Goal: Transaction & Acquisition: Purchase product/service

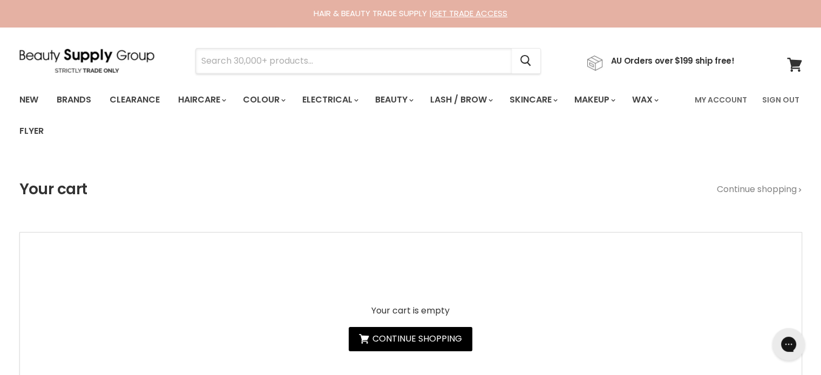
paste input "MilkShake Icy Blonde"
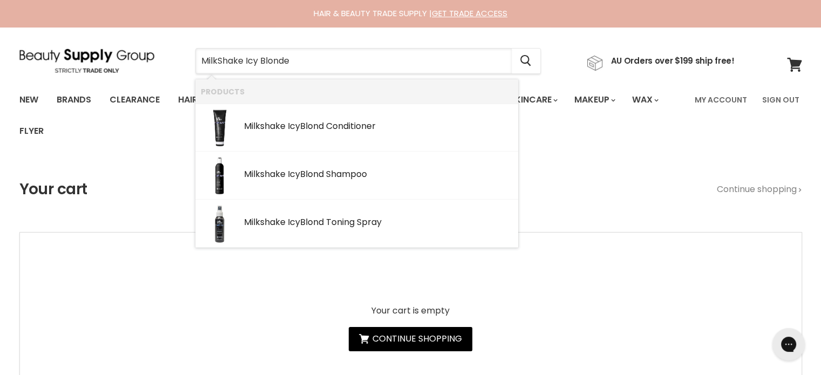
type input "MilkShake Icy Blonde"
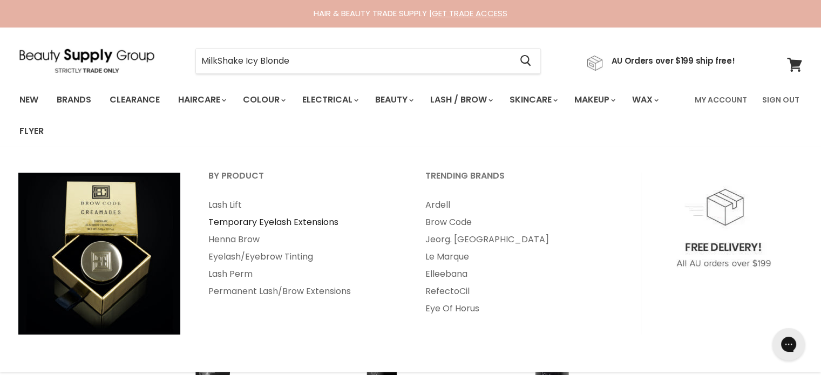
type input "MilkShake Icy Blonde"
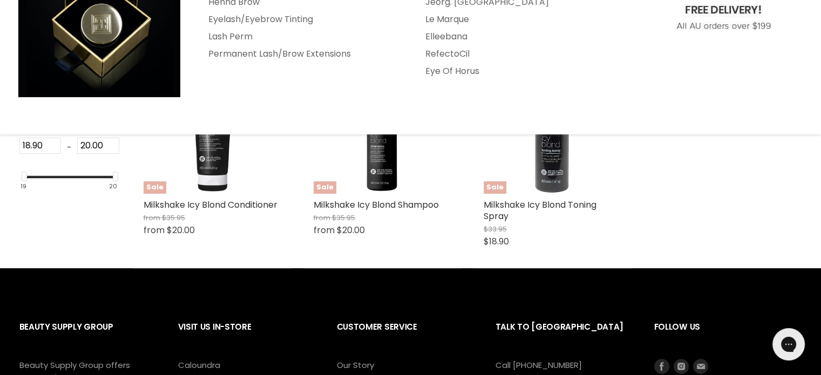
scroll to position [270, 0]
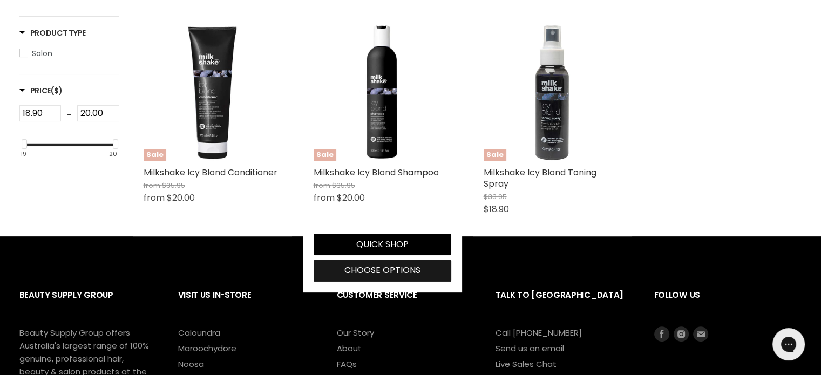
click at [387, 270] on span "Choose options" at bounding box center [382, 270] width 76 height 12
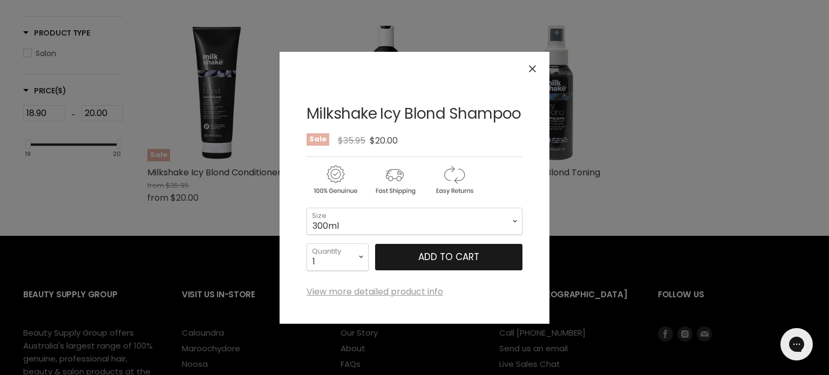
click at [424, 256] on span "Add to cart" at bounding box center [448, 257] width 61 height 13
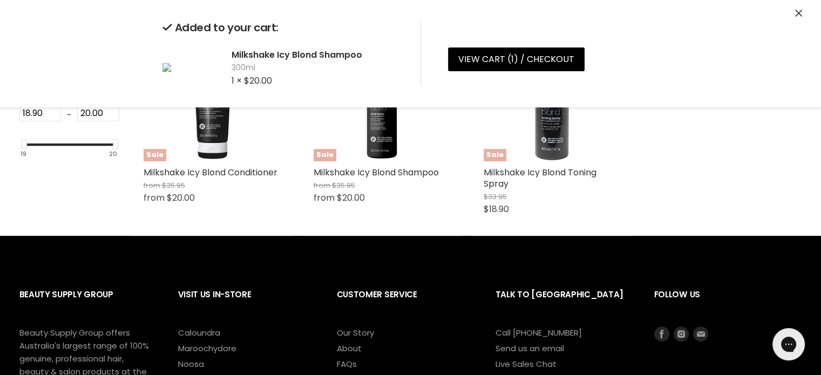
click at [797, 12] on icon "Close" at bounding box center [798, 13] width 7 height 7
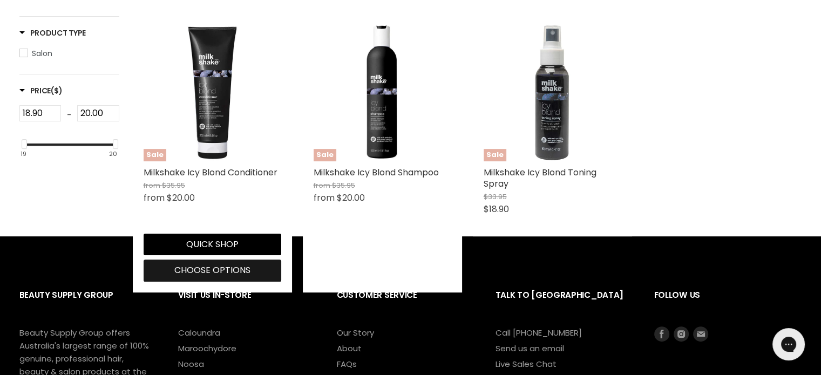
click at [192, 267] on span "Choose options" at bounding box center [212, 270] width 76 height 12
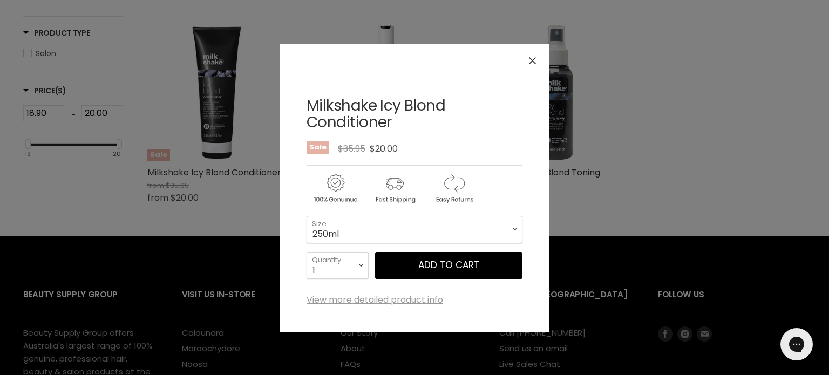
click at [395, 226] on select "250ml 1 Litre" at bounding box center [415, 229] width 216 height 27
click at [307, 216] on select "250ml 1 Litre" at bounding box center [415, 229] width 216 height 27
click at [370, 220] on select "250ml 1 Litre" at bounding box center [415, 229] width 216 height 27
select select "250ml"
click at [307, 216] on select "250ml 1 Litre" at bounding box center [415, 229] width 216 height 27
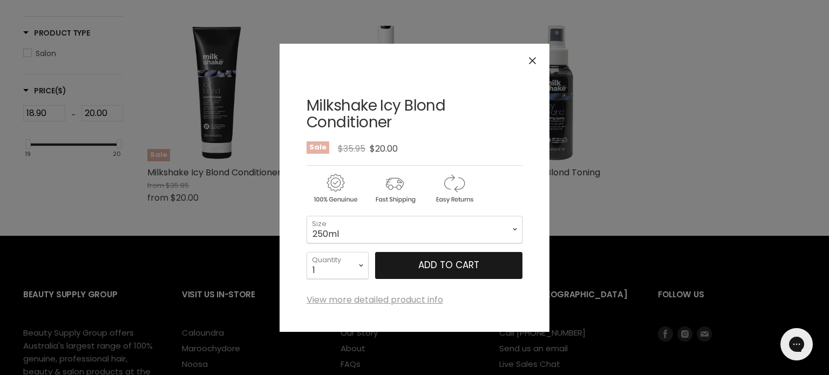
click at [453, 264] on button "Add to cart" at bounding box center [448, 265] width 147 height 27
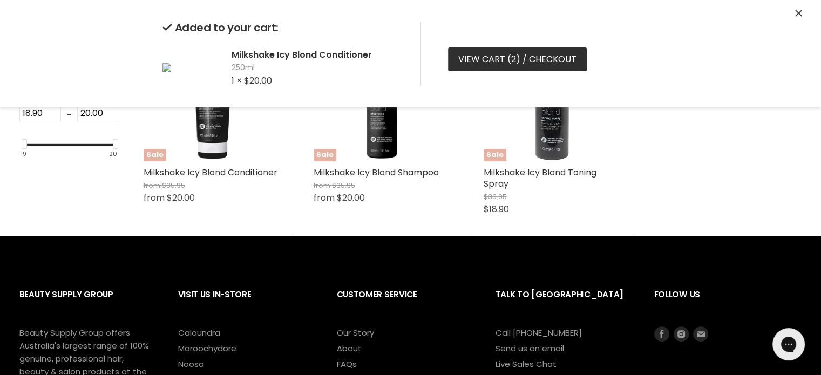
click at [494, 64] on link "View cart ( 2 ) / Checkout" at bounding box center [517, 60] width 139 height 24
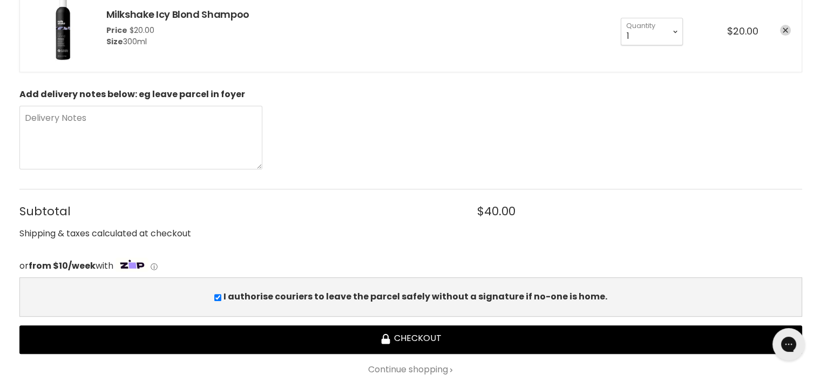
scroll to position [432, 0]
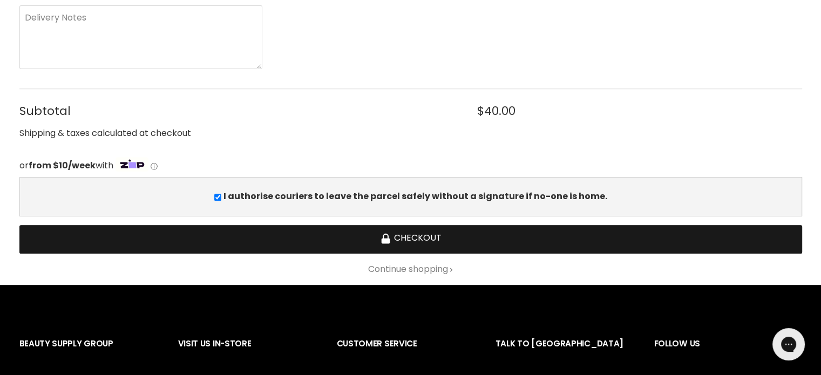
click at [417, 237] on button "Checkout" at bounding box center [410, 239] width 783 height 29
